Goal: Check status: Check status

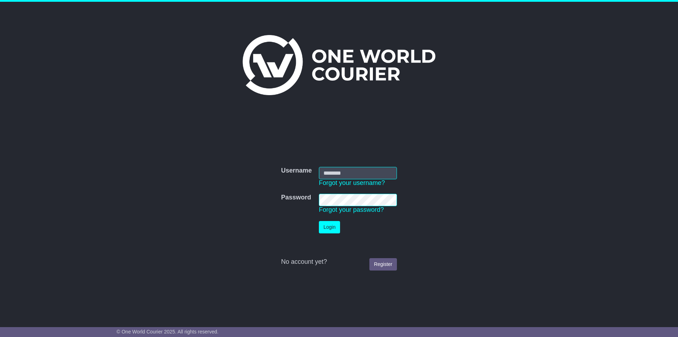
type input "**********"
click at [334, 228] on button "Login" at bounding box center [329, 227] width 21 height 12
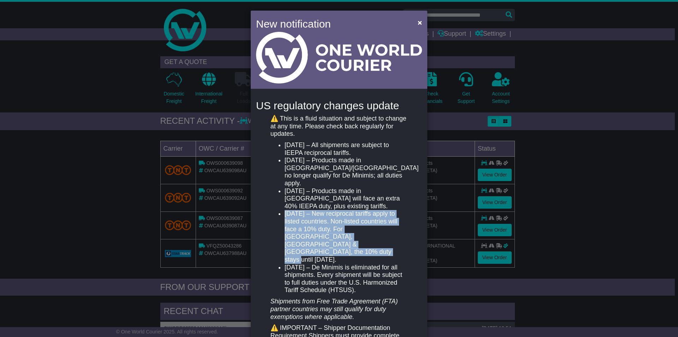
drag, startPoint x: 283, startPoint y: 206, endPoint x: 388, endPoint y: 238, distance: 109.4
click at [388, 238] on li "August 7, 2025 – New reciprocal tariffs apply to listed countries. Non-listed c…" at bounding box center [346, 236] width 123 height 53
click at [418, 22] on span "×" at bounding box center [420, 22] width 4 height 8
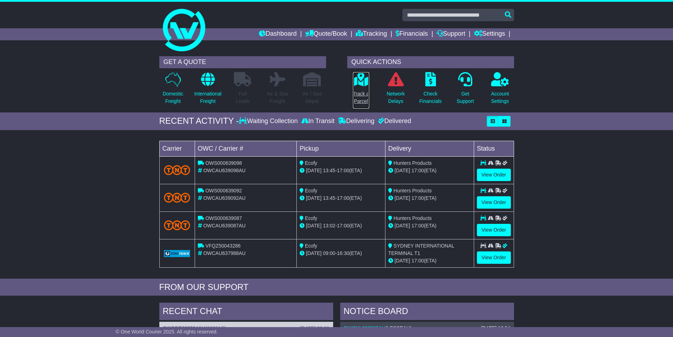
click at [360, 95] on p "Track a Parcel" at bounding box center [361, 97] width 16 height 15
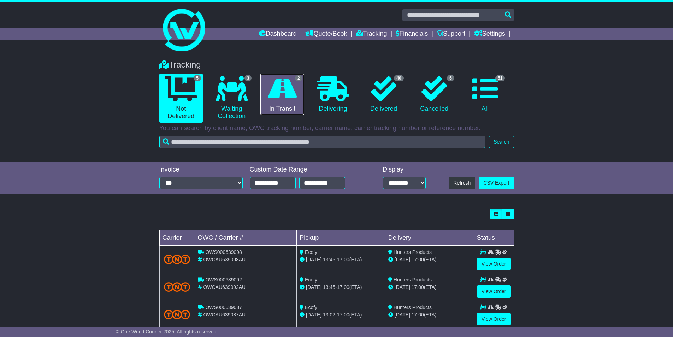
click at [274, 91] on icon at bounding box center [282, 88] width 29 height 25
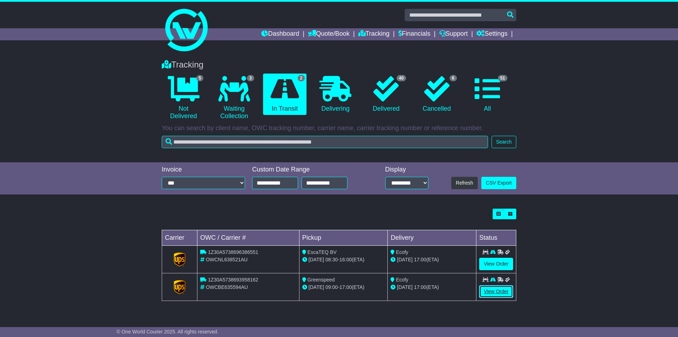
click at [491, 288] on link "View Order" at bounding box center [496, 291] width 34 height 12
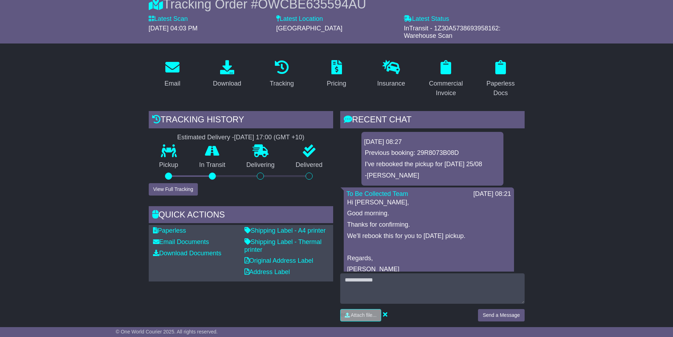
scroll to position [71, 0]
click at [171, 188] on button "View Full Tracking" at bounding box center [173, 189] width 49 height 12
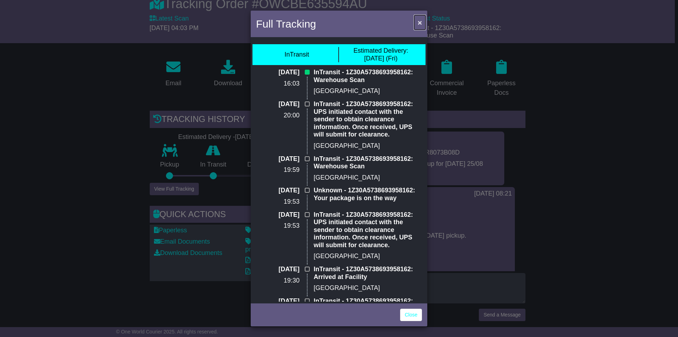
click at [421, 23] on span "×" at bounding box center [420, 22] width 4 height 8
